Goal: Transaction & Acquisition: Purchase product/service

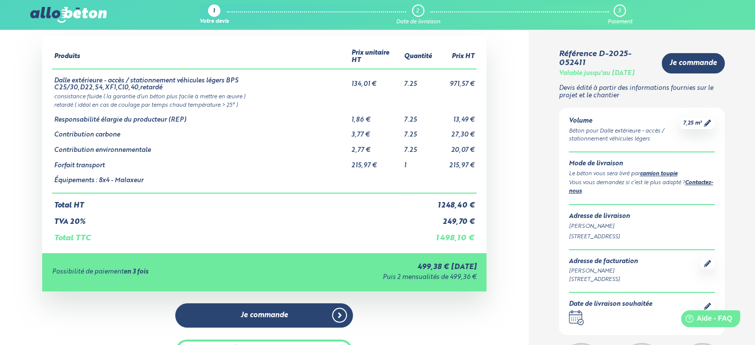
scroll to position [68, 0]
click at [594, 141] on div "Béton pour Dalle extérieure - accès / stationnement véhicules légers" at bounding box center [624, 135] width 111 height 17
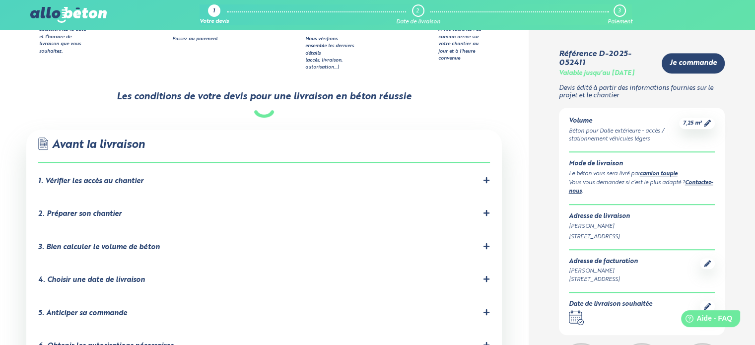
scroll to position [560, 0]
click at [485, 176] on icon at bounding box center [486, 179] width 7 height 7
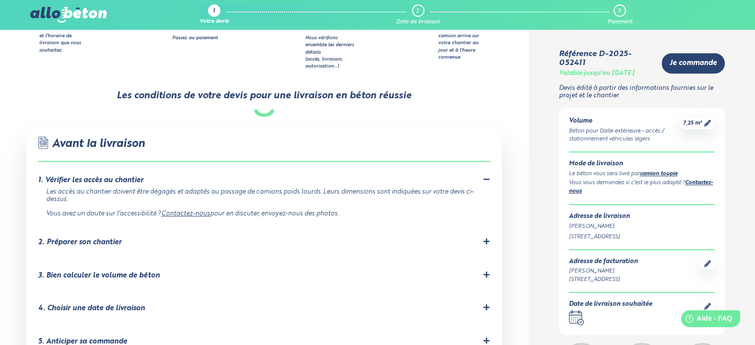
click at [489, 238] on icon at bounding box center [486, 241] width 7 height 7
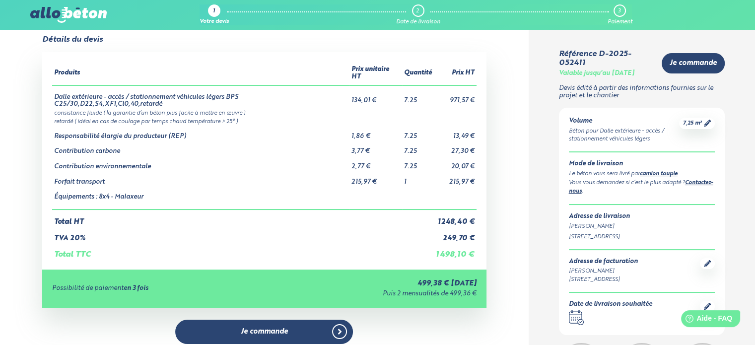
scroll to position [0, 0]
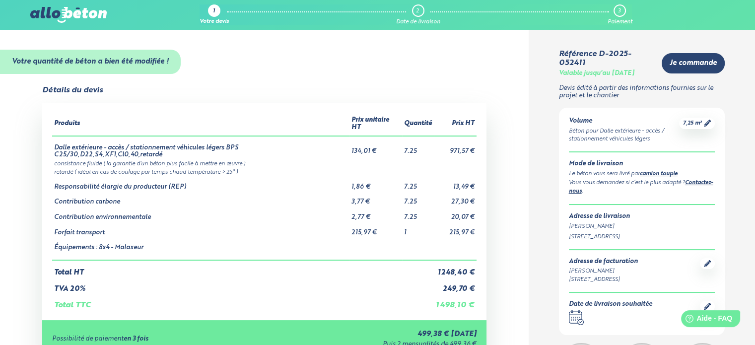
click at [83, 58] on strong "Votre quantité de béton a bien été modifiée !" at bounding box center [90, 61] width 157 height 7
